Goal: Task Accomplishment & Management: Manage account settings

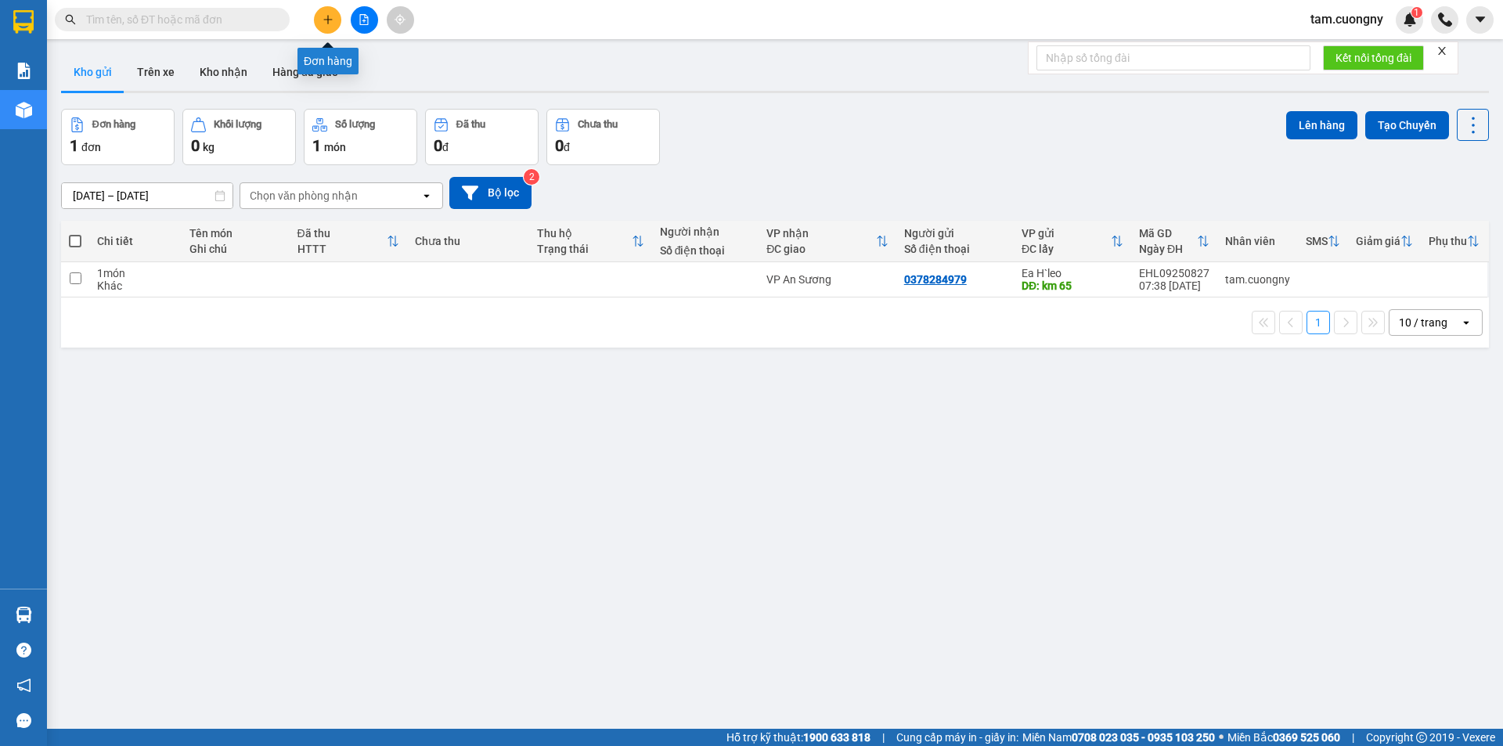
click at [326, 20] on icon "plus" at bounding box center [328, 19] width 11 height 11
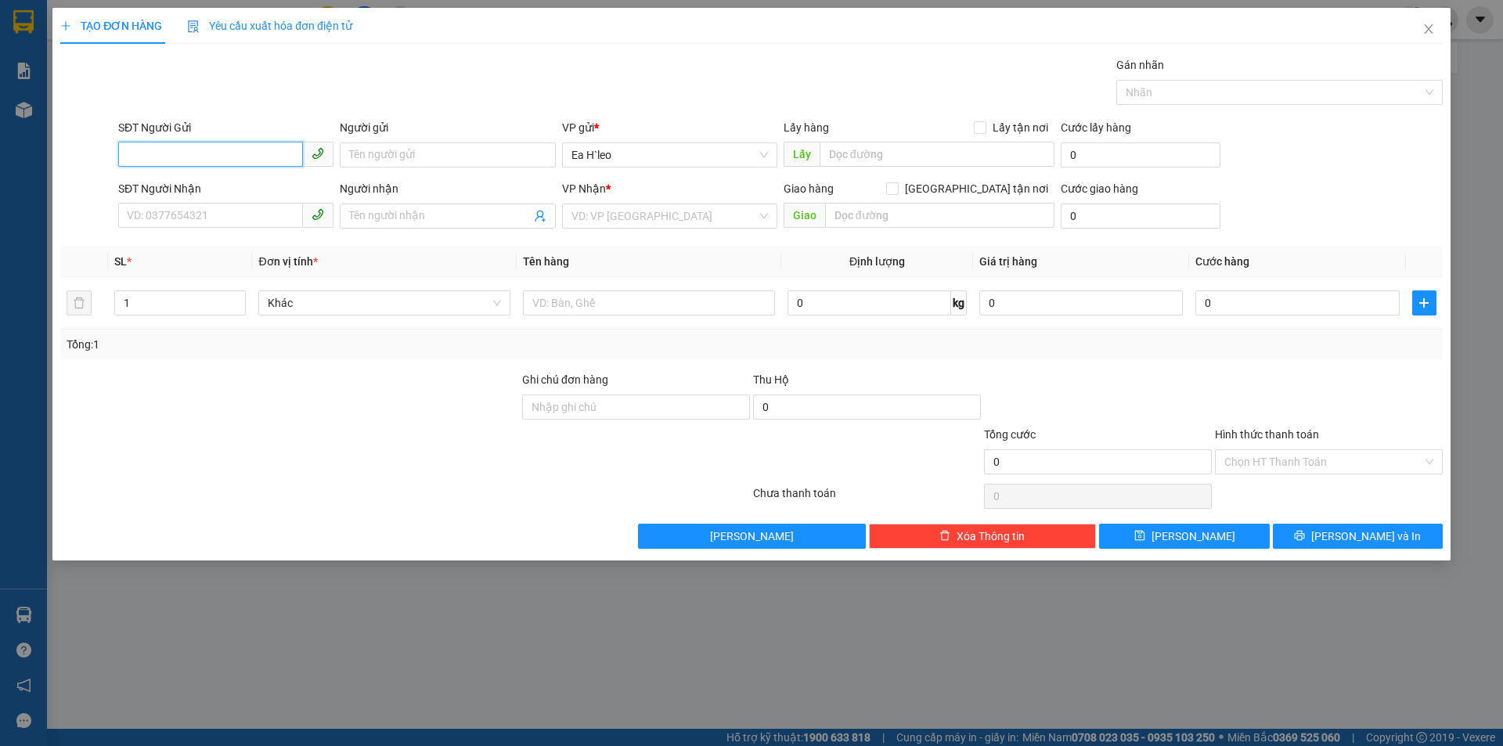
paste input "0777521616"
type input "0777521616"
click at [862, 155] on input "text" at bounding box center [937, 154] width 235 height 25
type input "[PERSON_NAME]"
drag, startPoint x: 713, startPoint y: 222, endPoint x: 689, endPoint y: 229, distance: 25.3
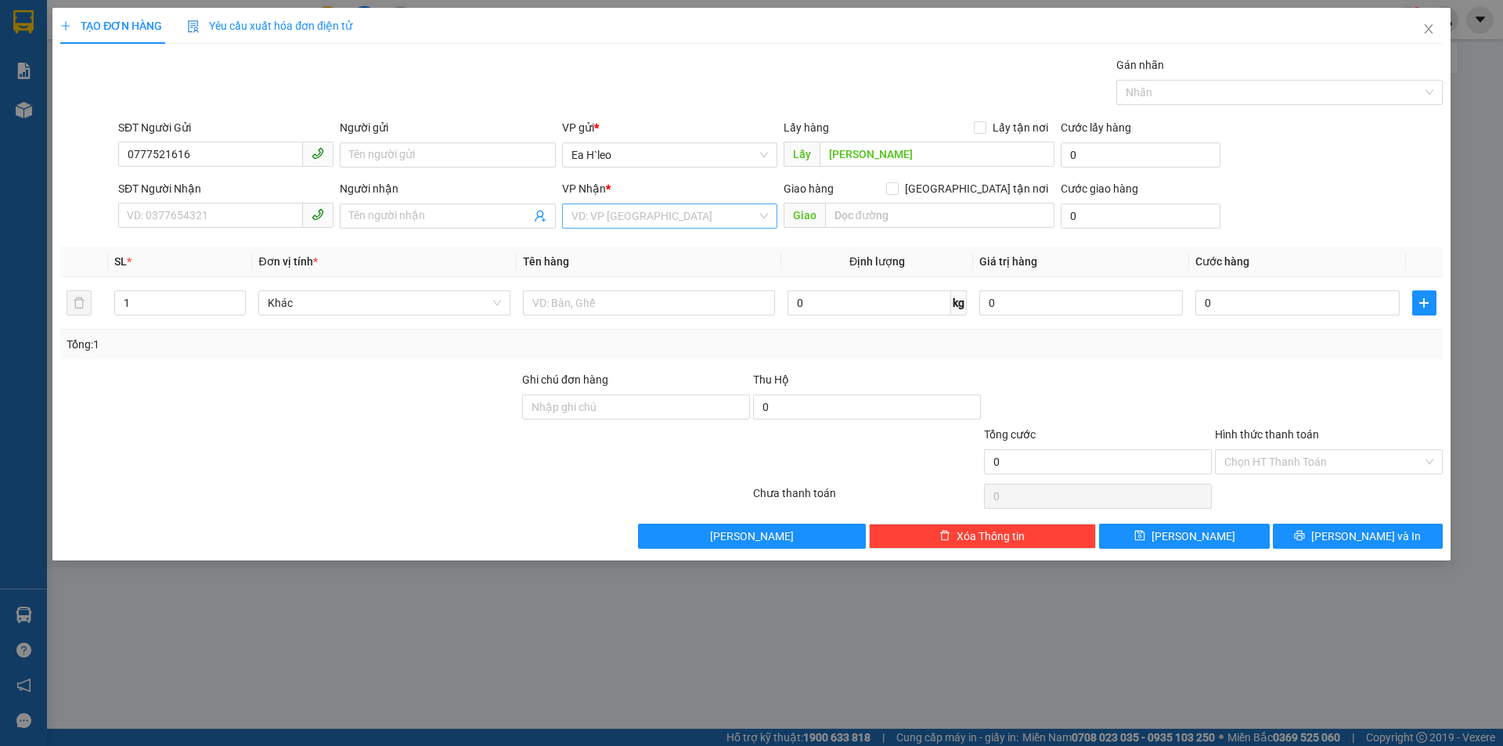
click at [712, 222] on input "search" at bounding box center [664, 215] width 186 height 23
click at [628, 345] on div "VP An Sương" at bounding box center [669, 347] width 196 height 17
click at [1205, 539] on button "[PERSON_NAME]" at bounding box center [1184, 536] width 170 height 25
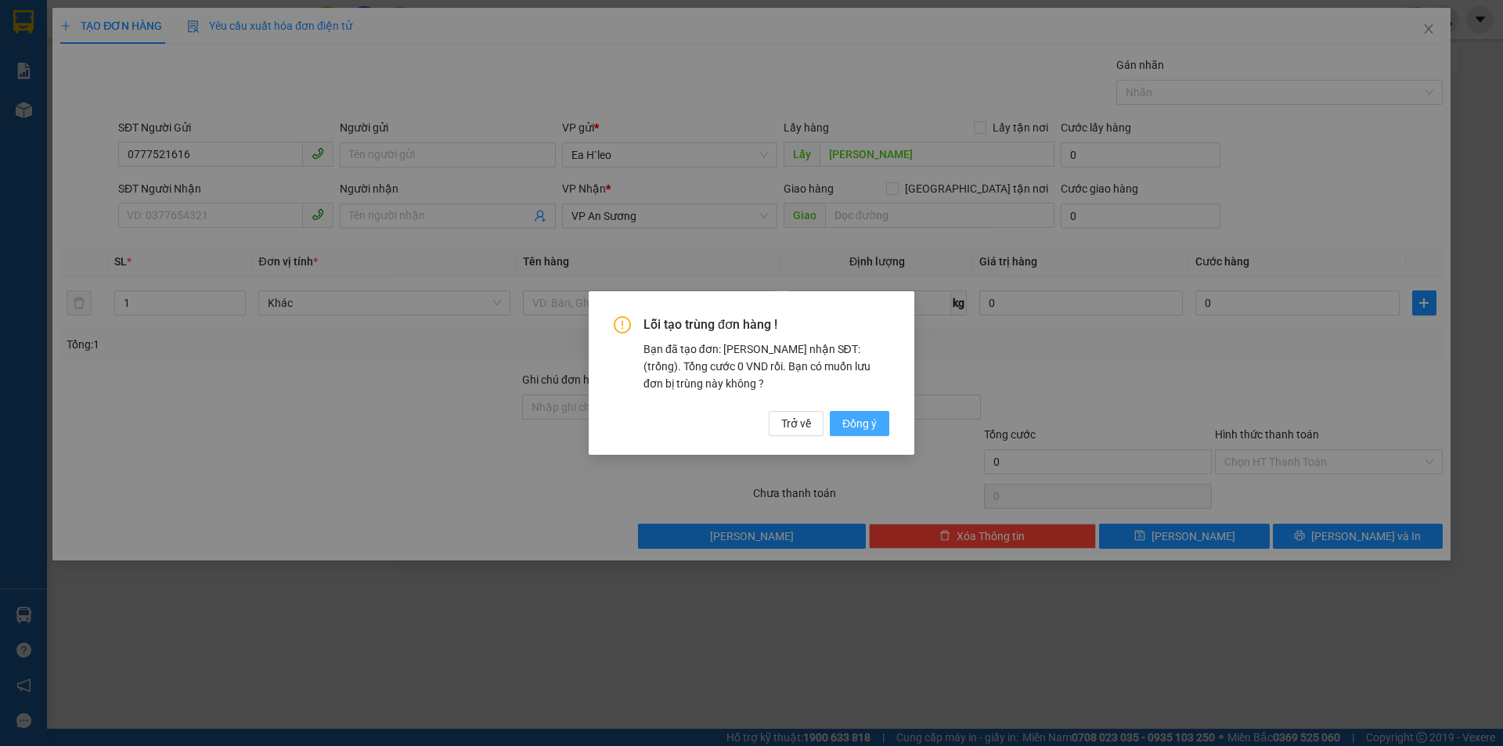
click at [863, 426] on span "Đồng ý" at bounding box center [859, 423] width 34 height 17
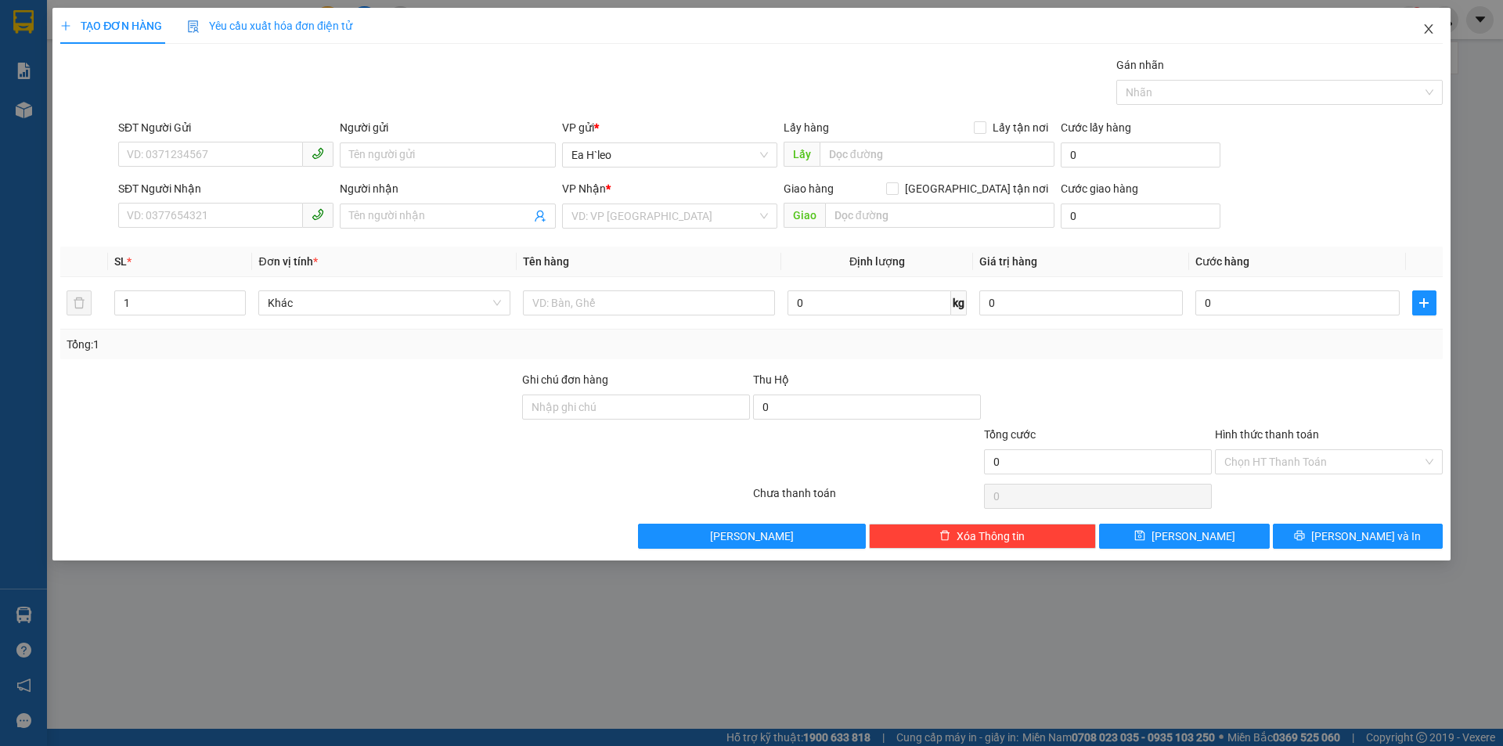
click at [1428, 24] on icon "close" at bounding box center [1428, 29] width 13 height 13
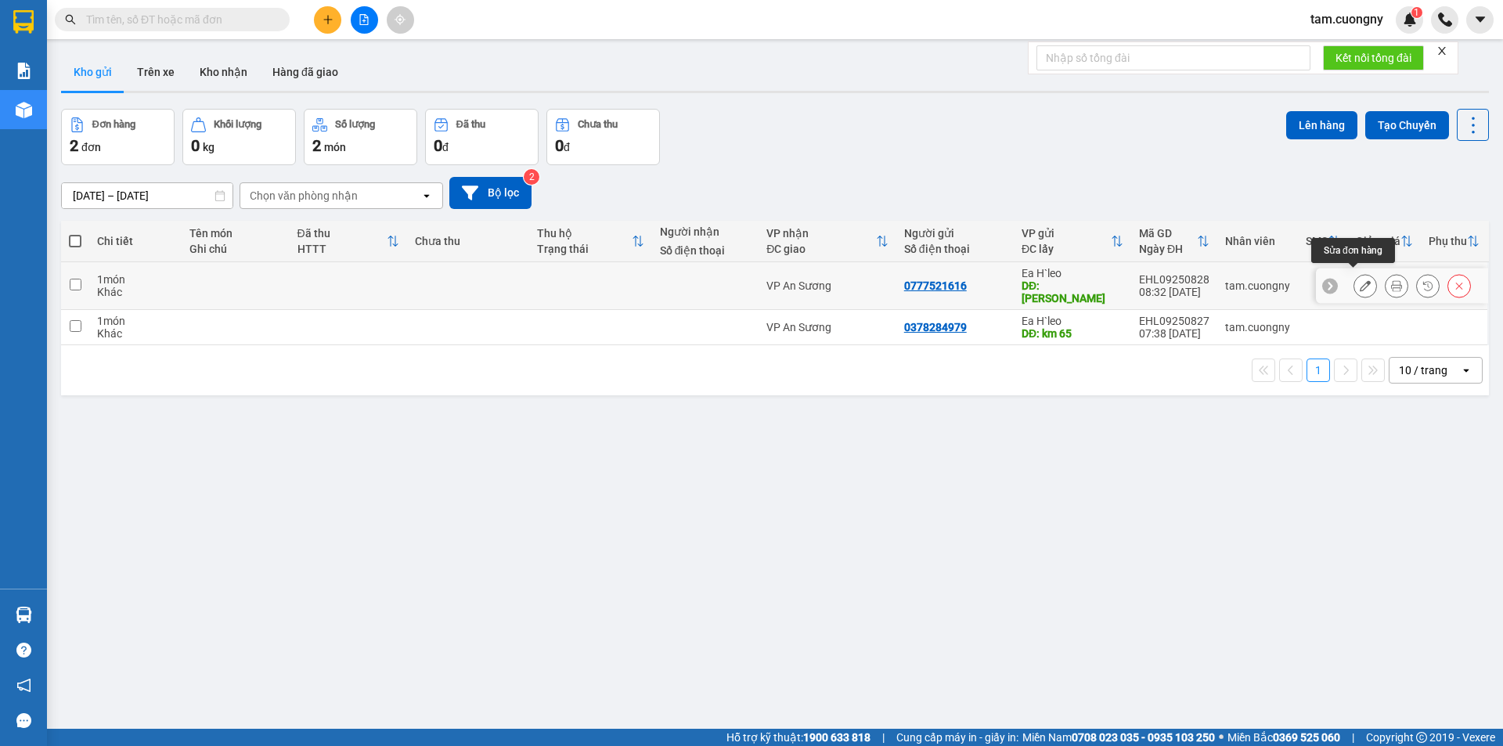
click at [1360, 280] on icon at bounding box center [1365, 285] width 11 height 11
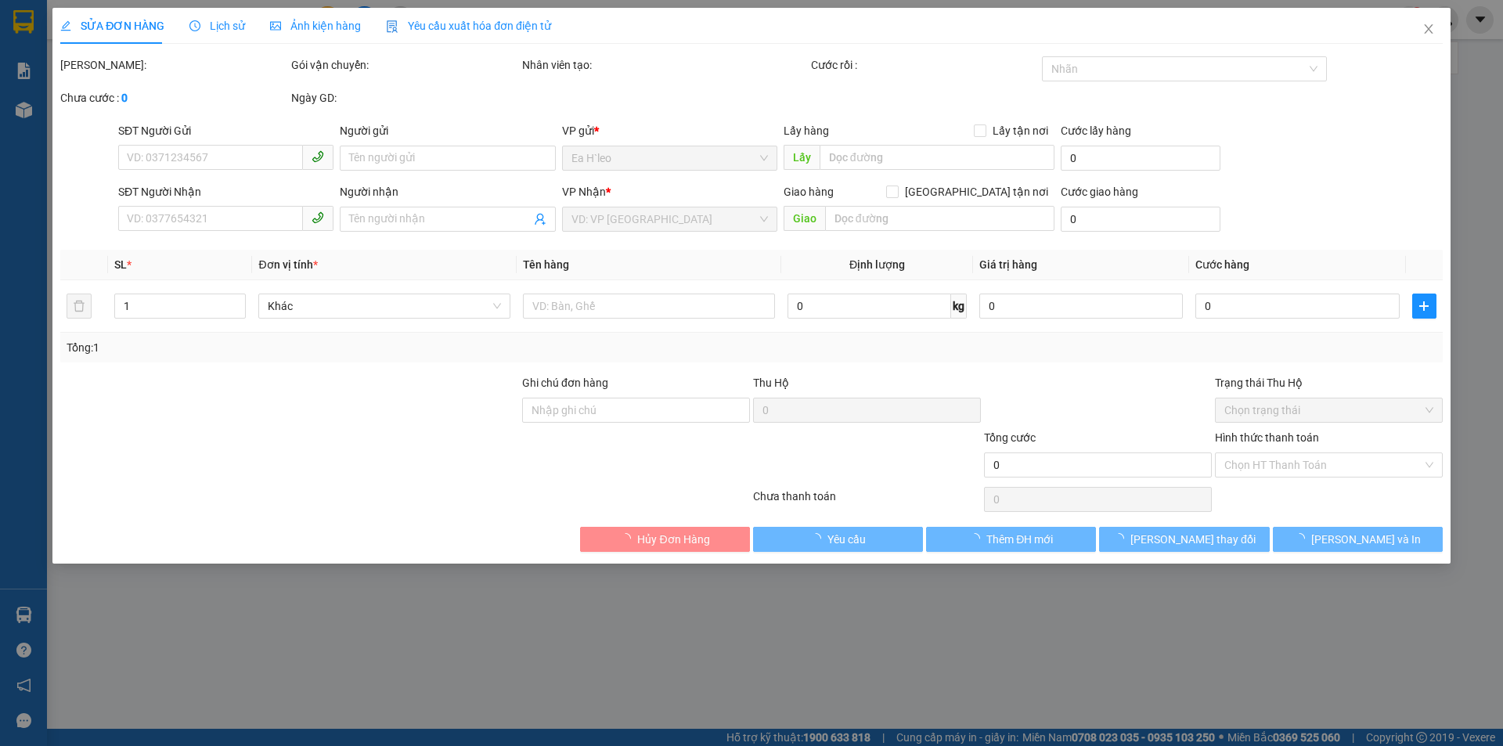
type input "0777521616"
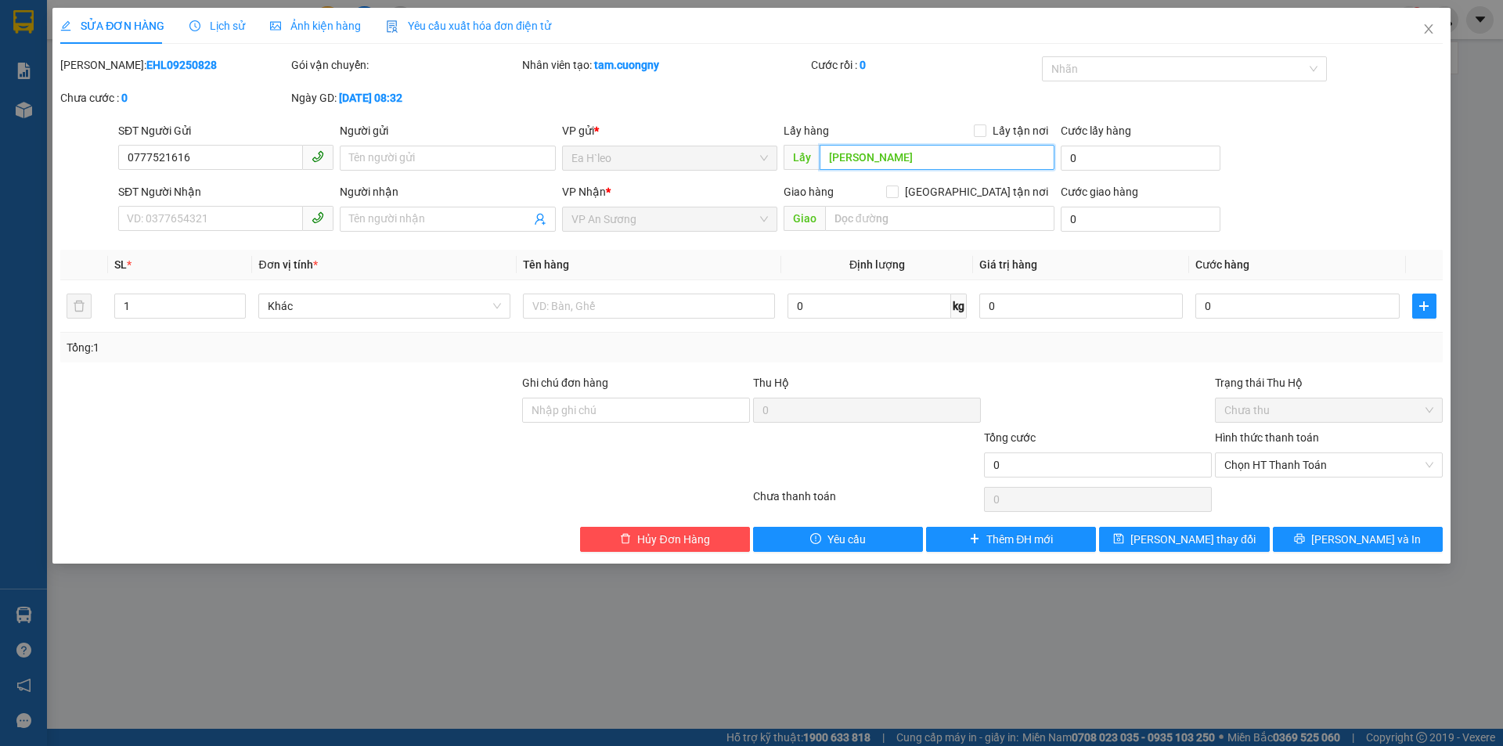
click at [825, 157] on input "[PERSON_NAME]" at bounding box center [937, 157] width 235 height 25
click at [826, 156] on input "[PERSON_NAME]" at bounding box center [937, 157] width 235 height 25
type input "ngã ba [PERSON_NAME]"
click at [1216, 539] on span "[PERSON_NAME] thay đổi" at bounding box center [1192, 539] width 125 height 17
